Goal: Find specific page/section: Find specific page/section

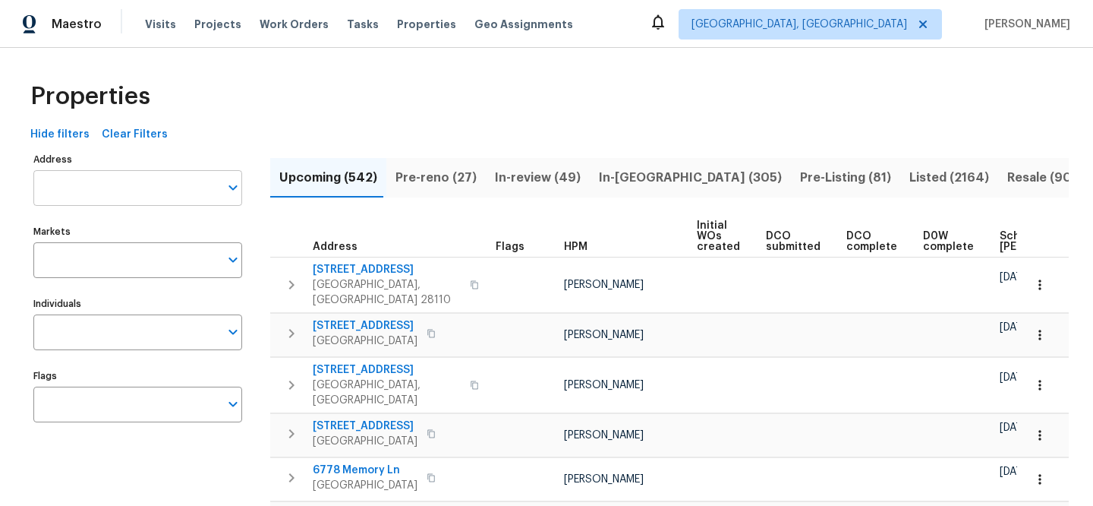
click at [189, 190] on input "Address" at bounding box center [126, 188] width 186 height 36
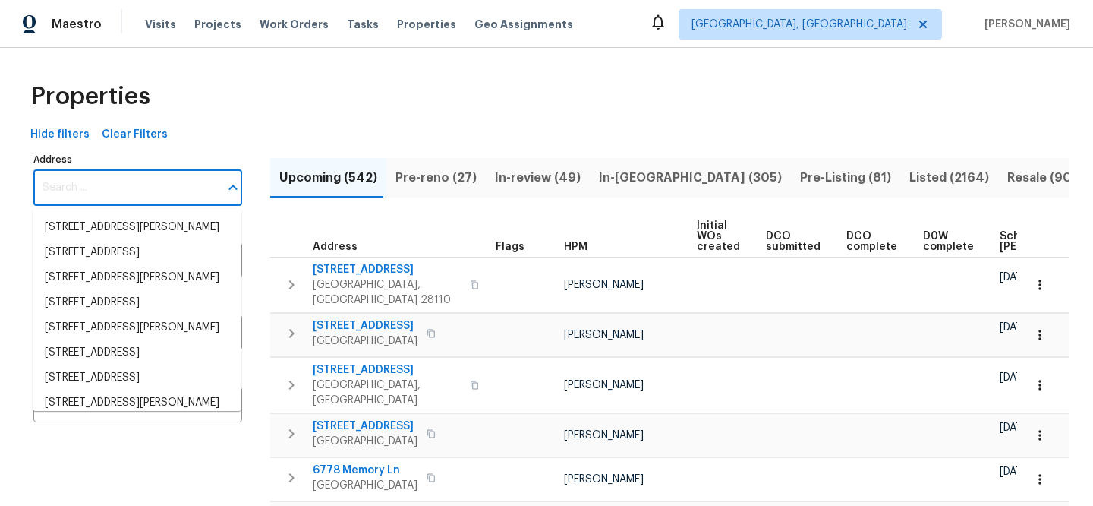
paste input "[STREET_ADDRESS]"
type input "[STREET_ADDRESS]"
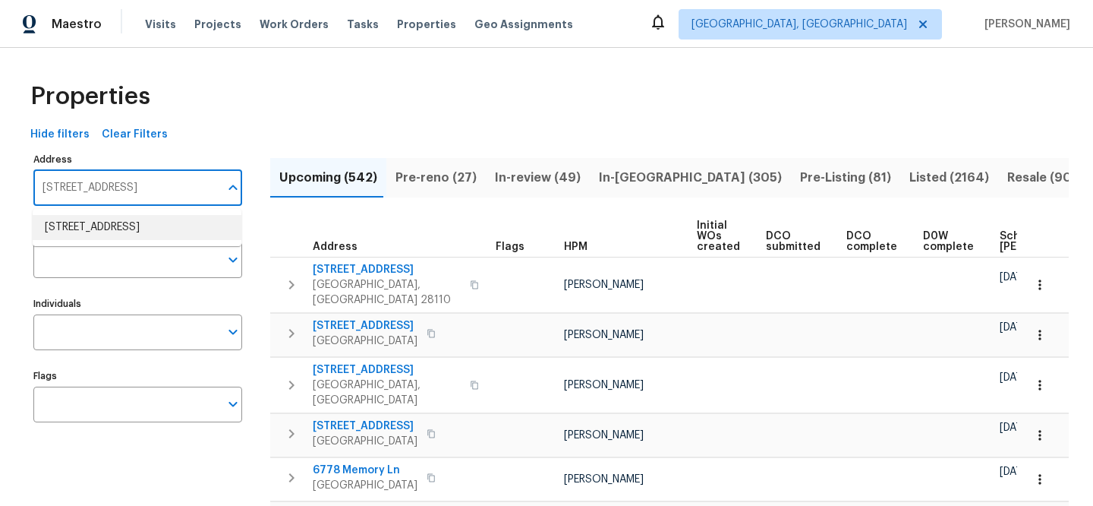
click at [192, 228] on li "[STREET_ADDRESS]" at bounding box center [137, 227] width 209 height 25
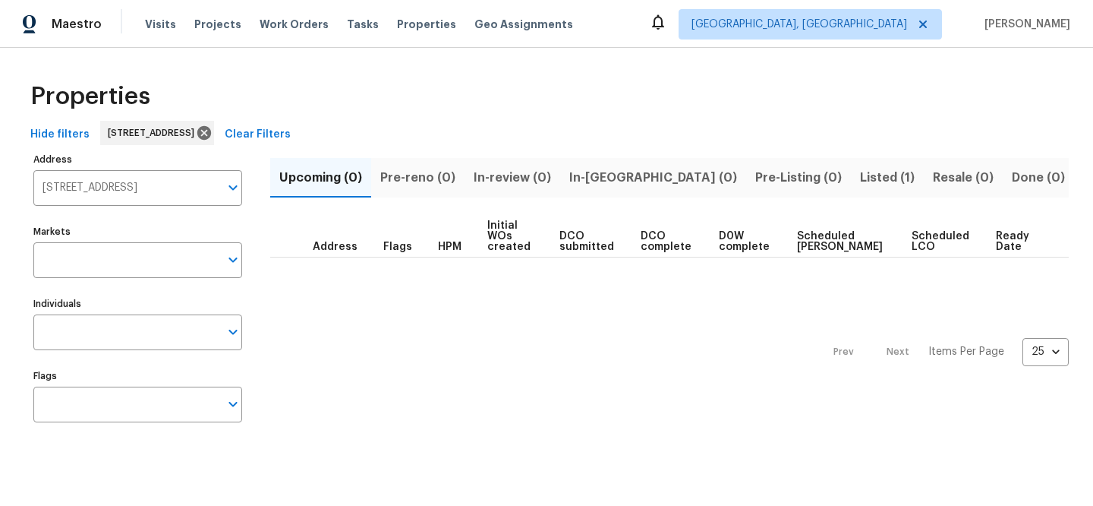
click at [860, 181] on span "Listed (1)" at bounding box center [887, 177] width 55 height 21
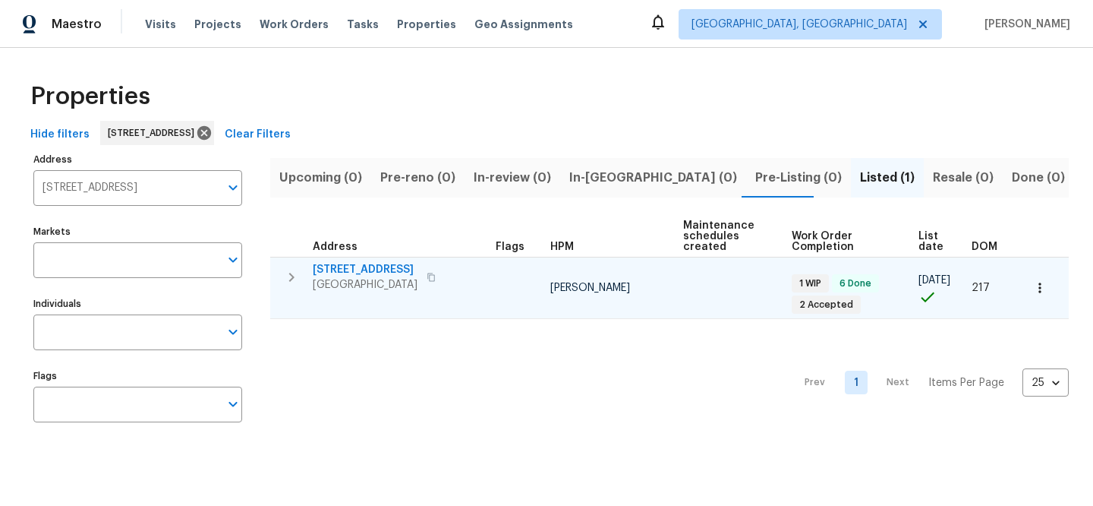
click at [376, 269] on span "[STREET_ADDRESS]" at bounding box center [365, 269] width 105 height 15
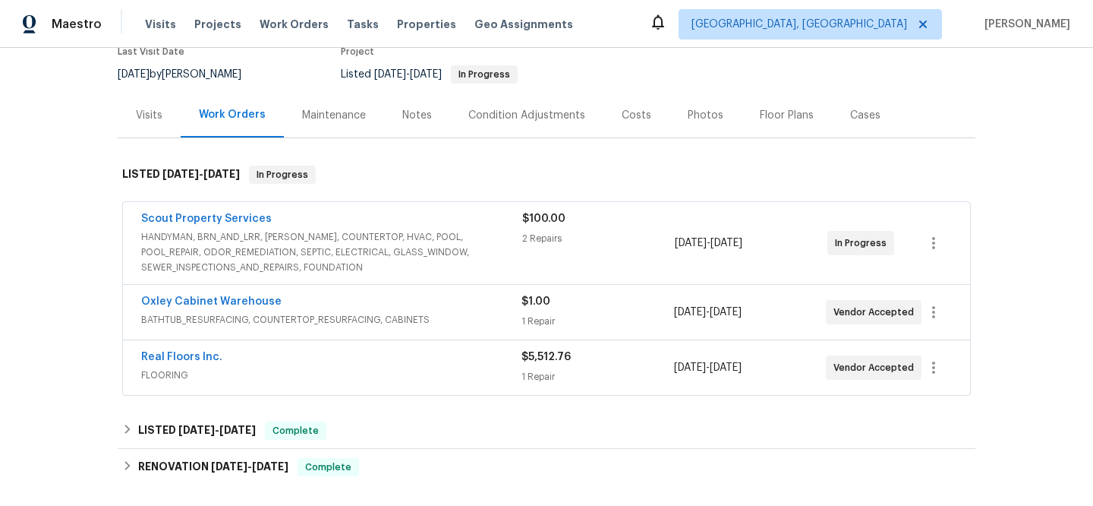
scroll to position [140, 0]
